Goal: Task Accomplishment & Management: Manage account settings

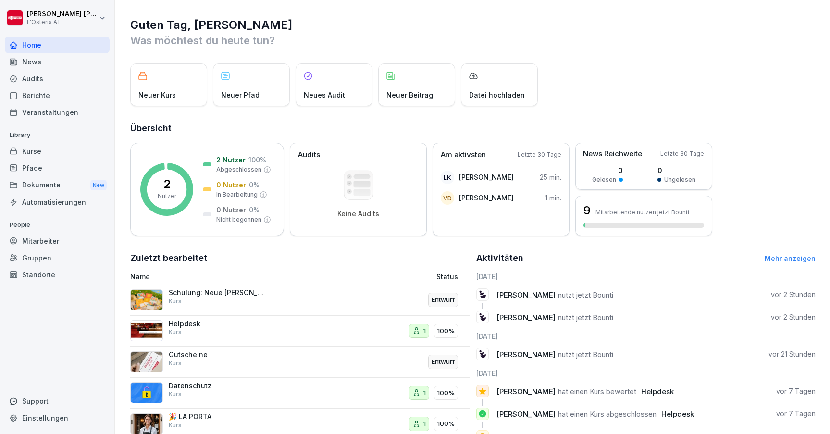
click at [42, 244] on div "Mitarbeiter" at bounding box center [57, 241] width 105 height 17
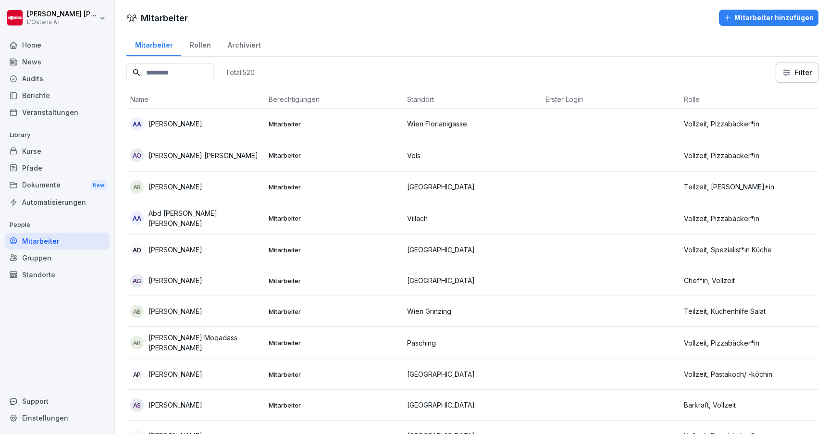
click at [194, 73] on input at bounding box center [170, 72] width 88 height 19
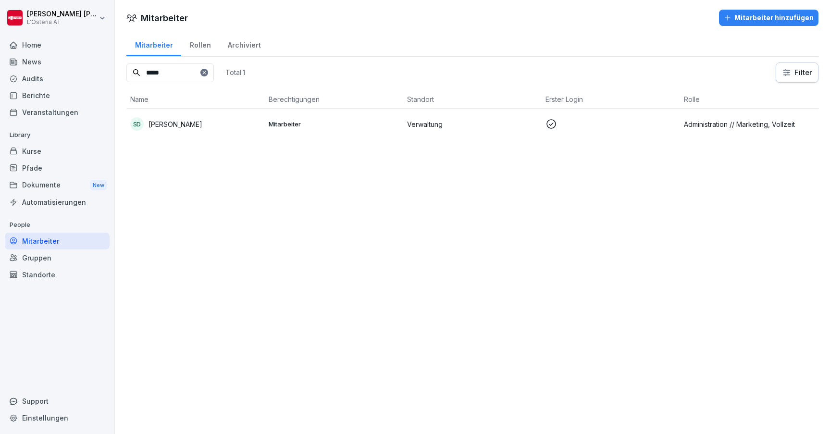
type input "*****"
click at [196, 125] on div "SD [PERSON_NAME]" at bounding box center [195, 123] width 131 height 13
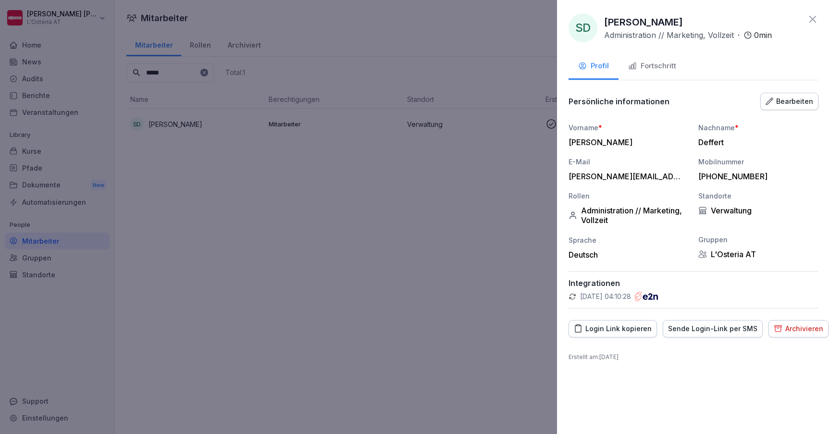
click at [795, 97] on div "Bearbeiten" at bounding box center [790, 101] width 48 height 11
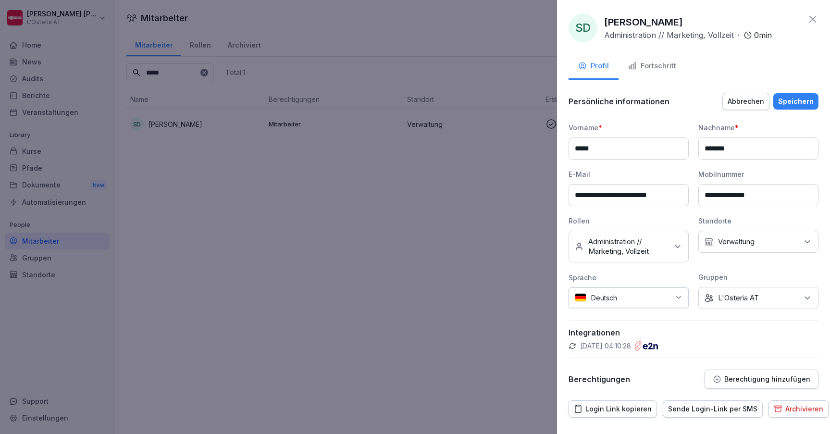
click at [736, 371] on button "Berechtigung hinzufügen" at bounding box center [762, 379] width 114 height 19
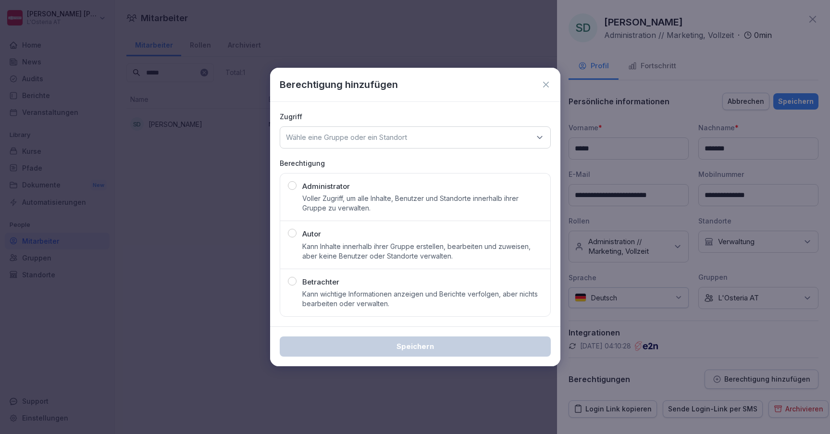
click at [389, 247] on p "Kann Inhalte innerhalb ihrer Gruppe erstellen, bearbeiten und zuweisen, aber ke…" at bounding box center [422, 251] width 240 height 19
click at [386, 136] on p "Wähle eine Gruppe oder ein Standort" at bounding box center [346, 138] width 121 height 10
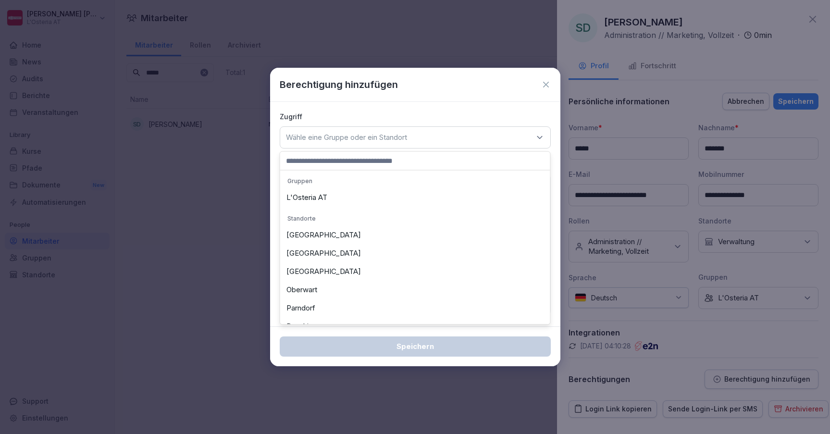
click at [326, 200] on div "L'Osteria AT" at bounding box center [415, 197] width 265 height 18
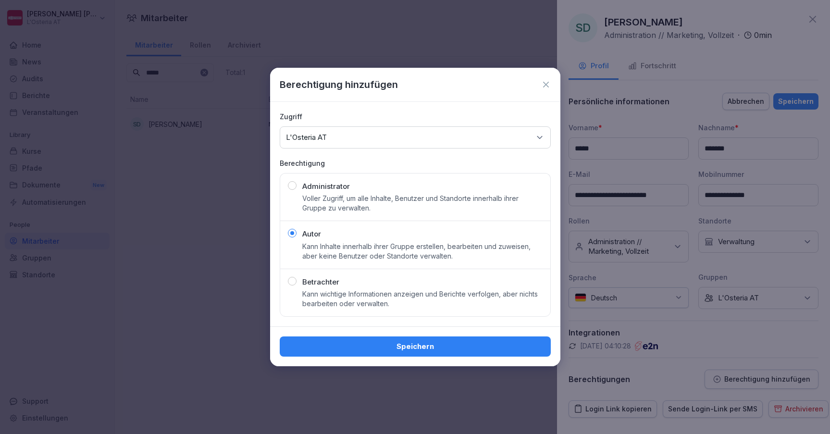
click at [434, 346] on div "Speichern" at bounding box center [416, 346] width 256 height 11
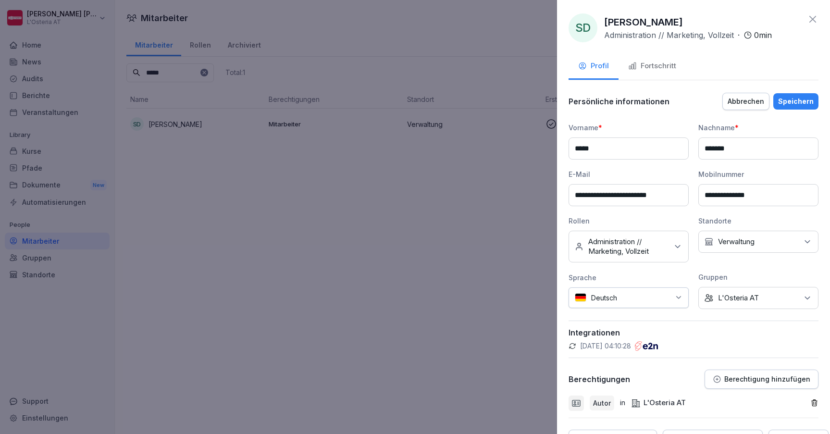
click at [795, 104] on div "Speichern" at bounding box center [796, 101] width 36 height 11
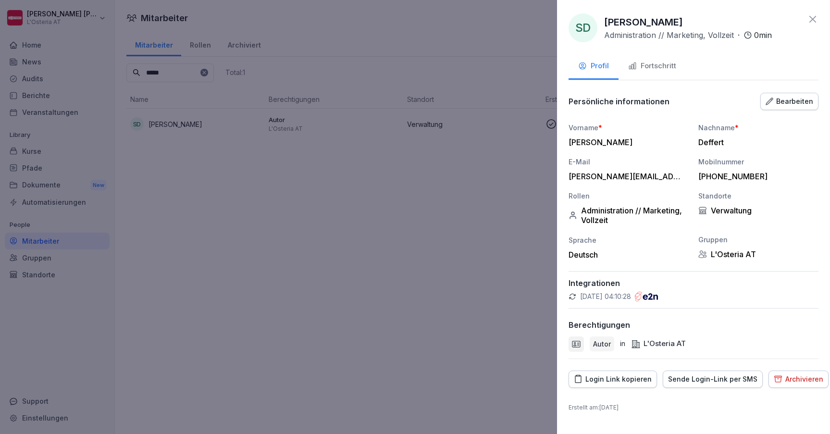
click at [812, 19] on icon at bounding box center [813, 19] width 7 height 7
